Goal: Task Accomplishment & Management: Use online tool/utility

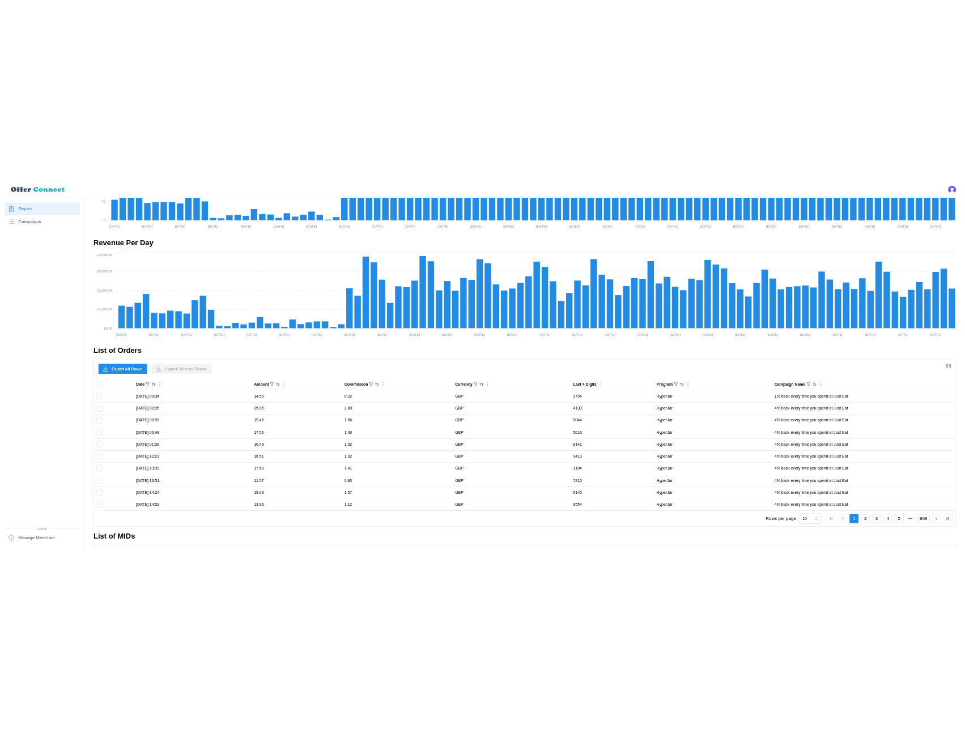
scroll to position [567, 0]
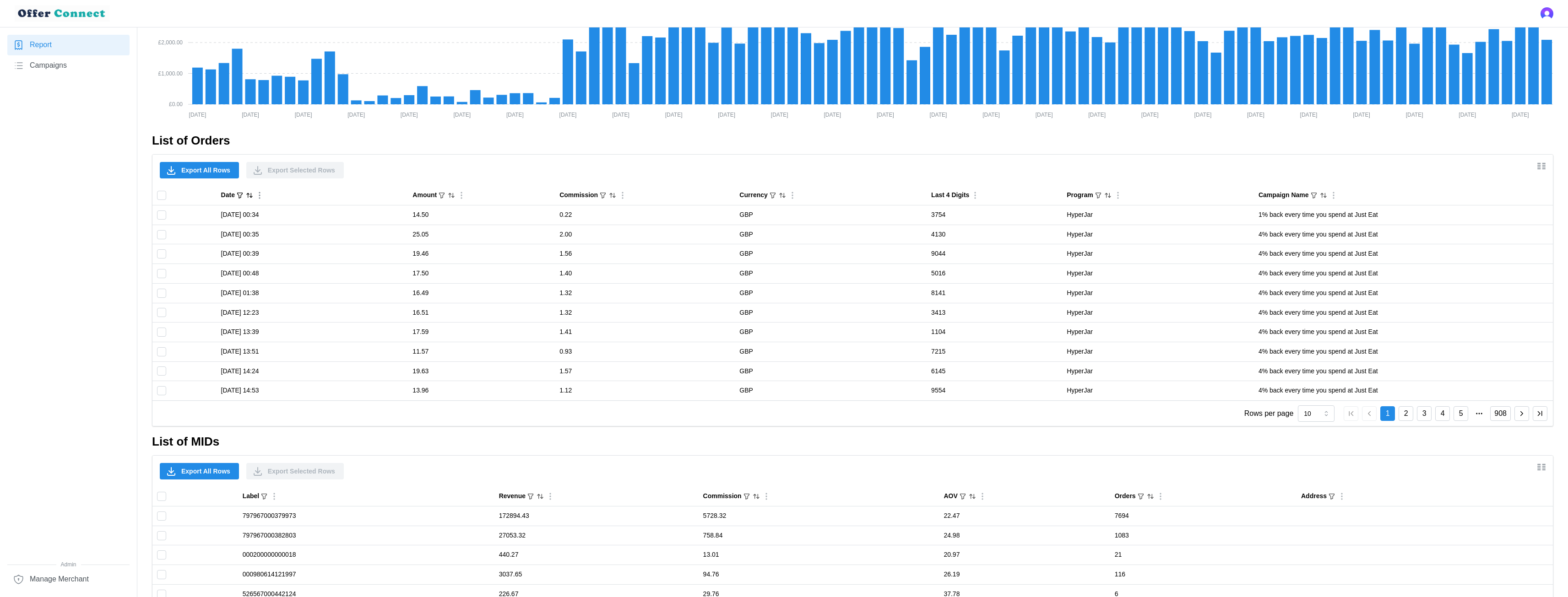
click at [242, 192] on icon "button" at bounding box center [239, 195] width 7 height 7
click at [175, 199] on button "button" at bounding box center [182, 199] width 16 height 16
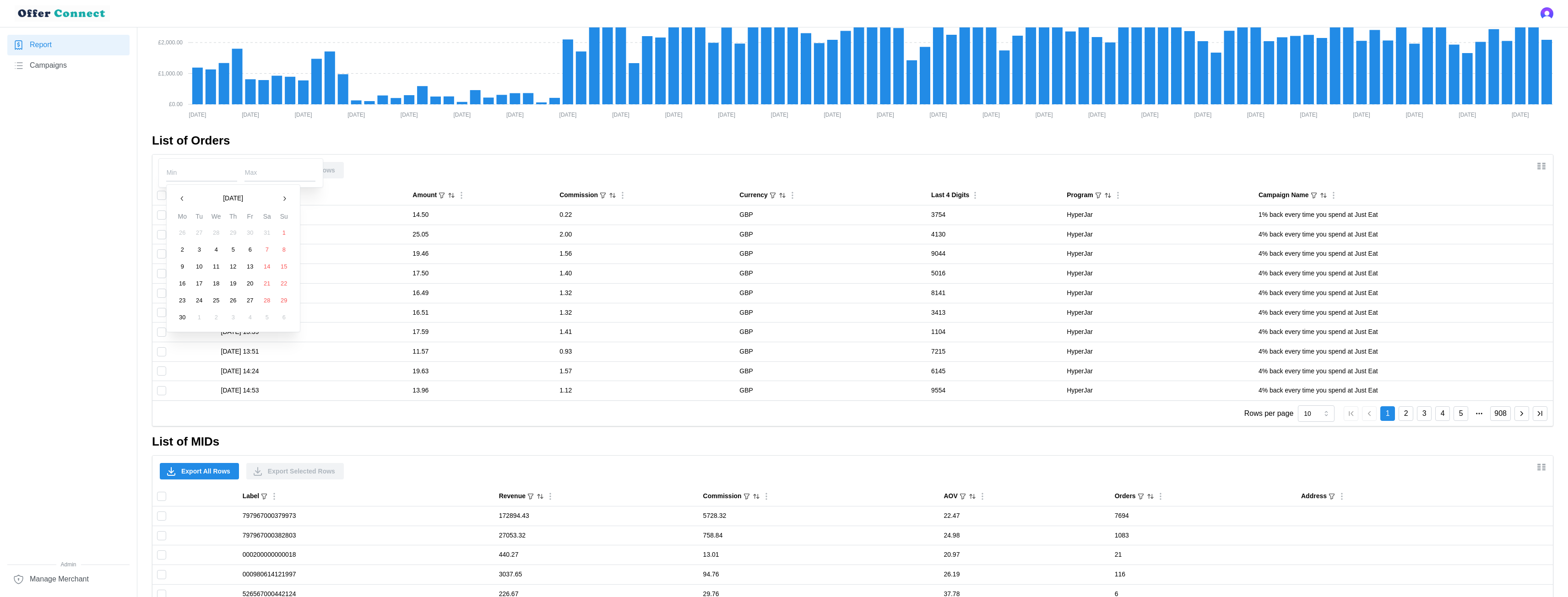
click at [277, 230] on button "1" at bounding box center [284, 233] width 16 height 16
type input "[DATE]"
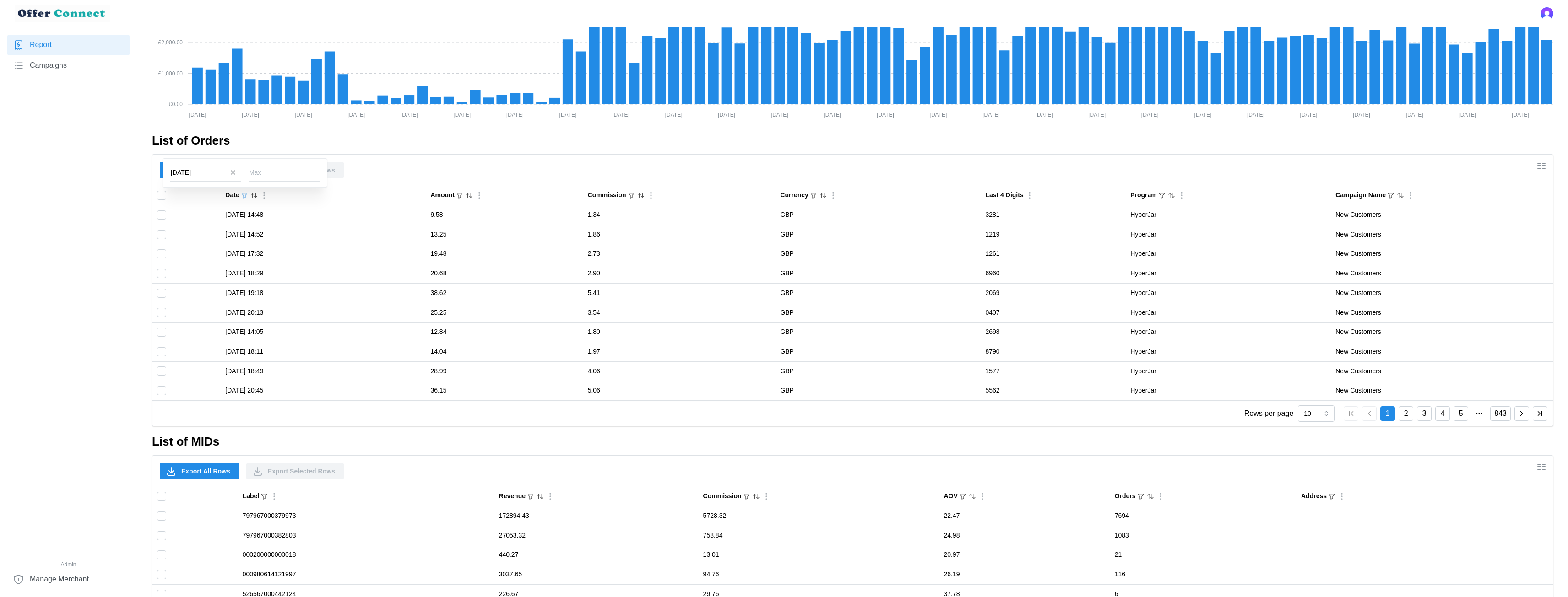
click at [391, 159] on div "Export All Rows Export Selected Rows" at bounding box center [852, 170] width 1400 height 32
click at [204, 174] on span "Export All Rows" at bounding box center [205, 170] width 49 height 15
click at [224, 172] on span "Export All Rows" at bounding box center [205, 170] width 49 height 15
